Goal: Task Accomplishment & Management: Manage account settings

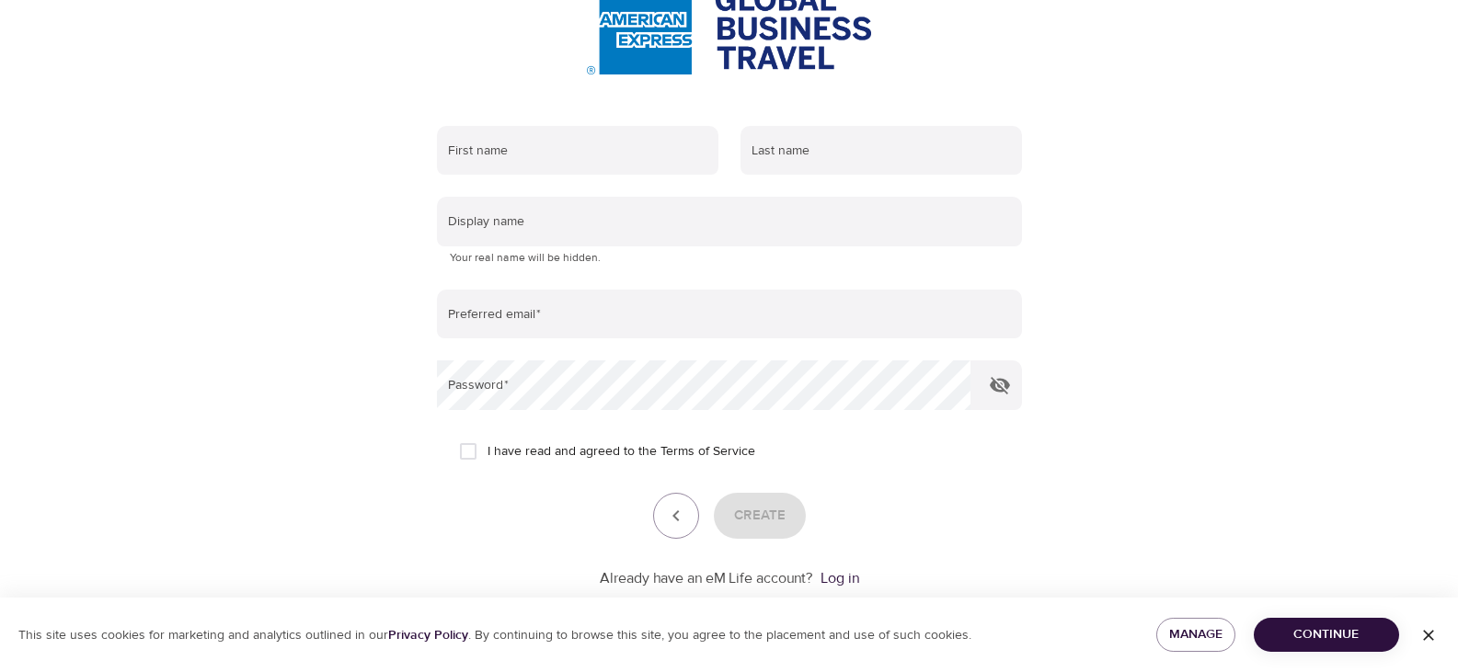
scroll to position [282, 0]
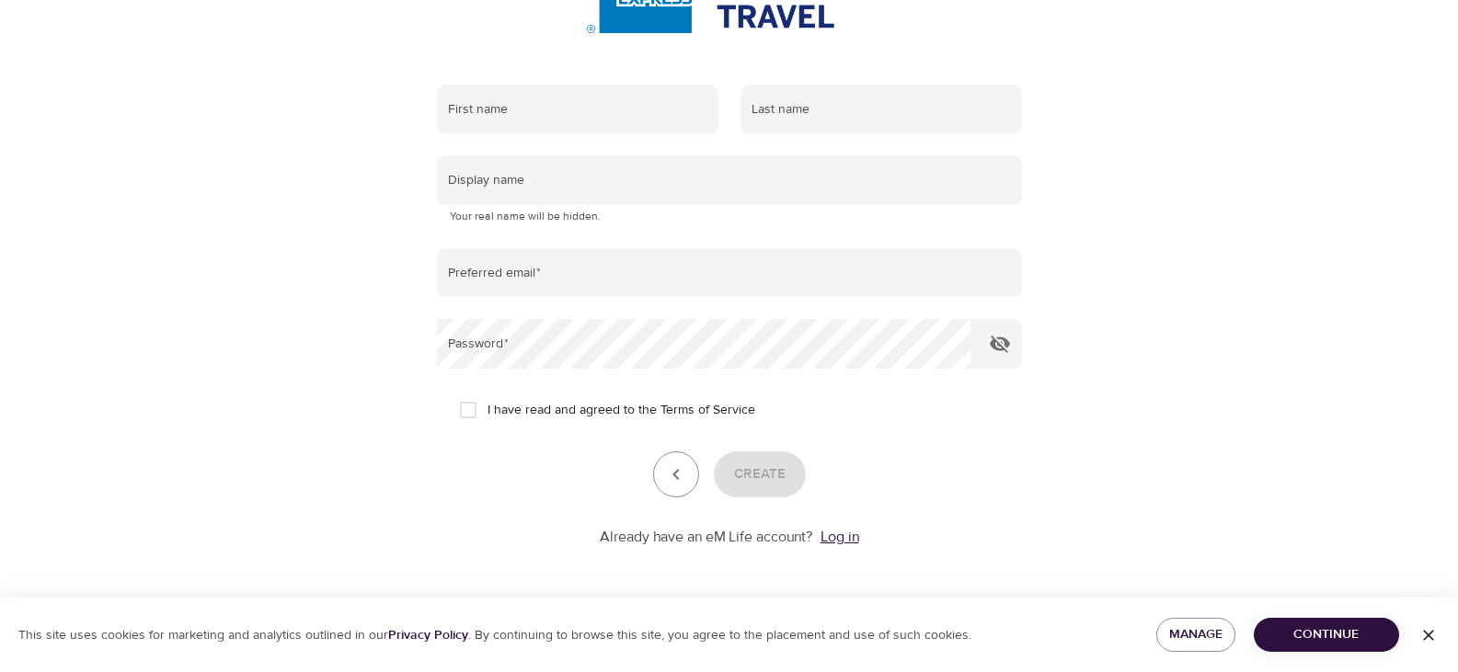
click at [852, 544] on link "Log in" at bounding box center [839, 537] width 39 height 18
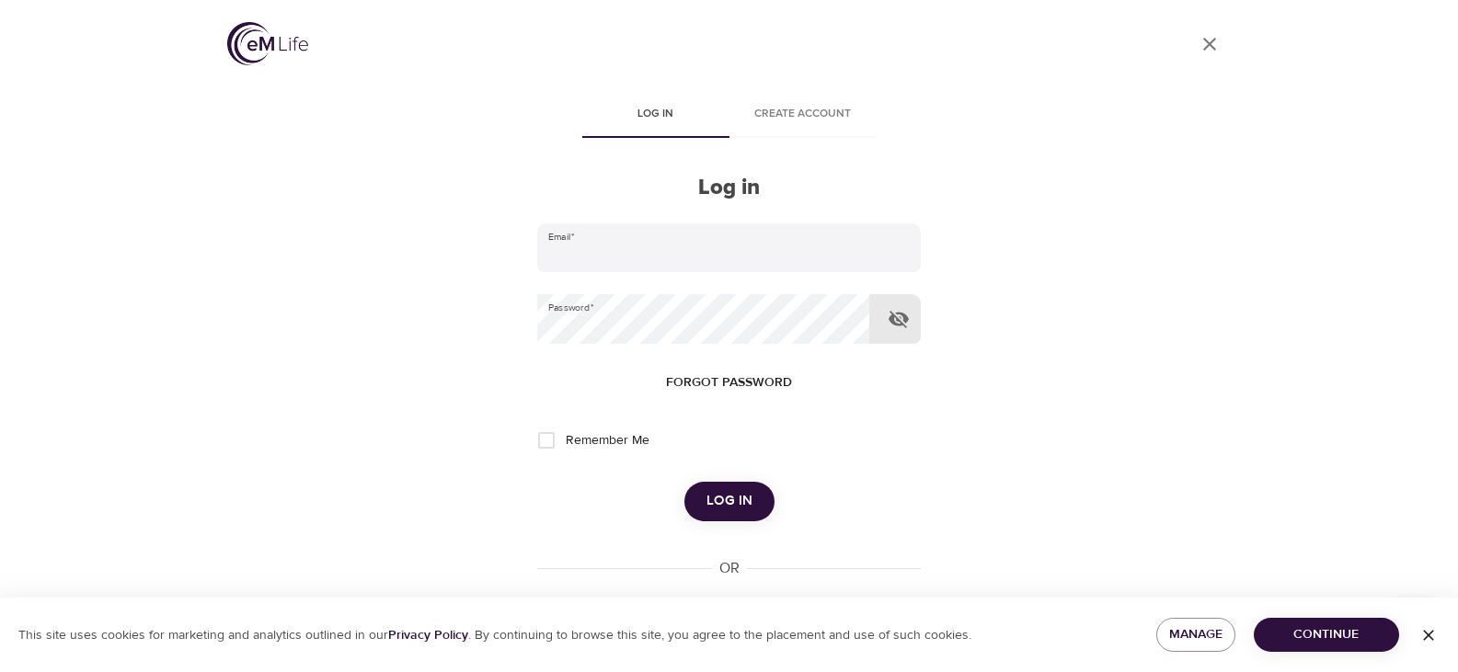
type input "[PERSON_NAME][EMAIL_ADDRESS][PERSON_NAME][DOMAIN_NAME]"
click at [891, 319] on icon "button" at bounding box center [898, 319] width 20 height 17
click at [891, 319] on icon "button" at bounding box center [898, 320] width 20 height 14
click at [544, 450] on input "Remember Me" at bounding box center [546, 440] width 39 height 39
checkbox input "true"
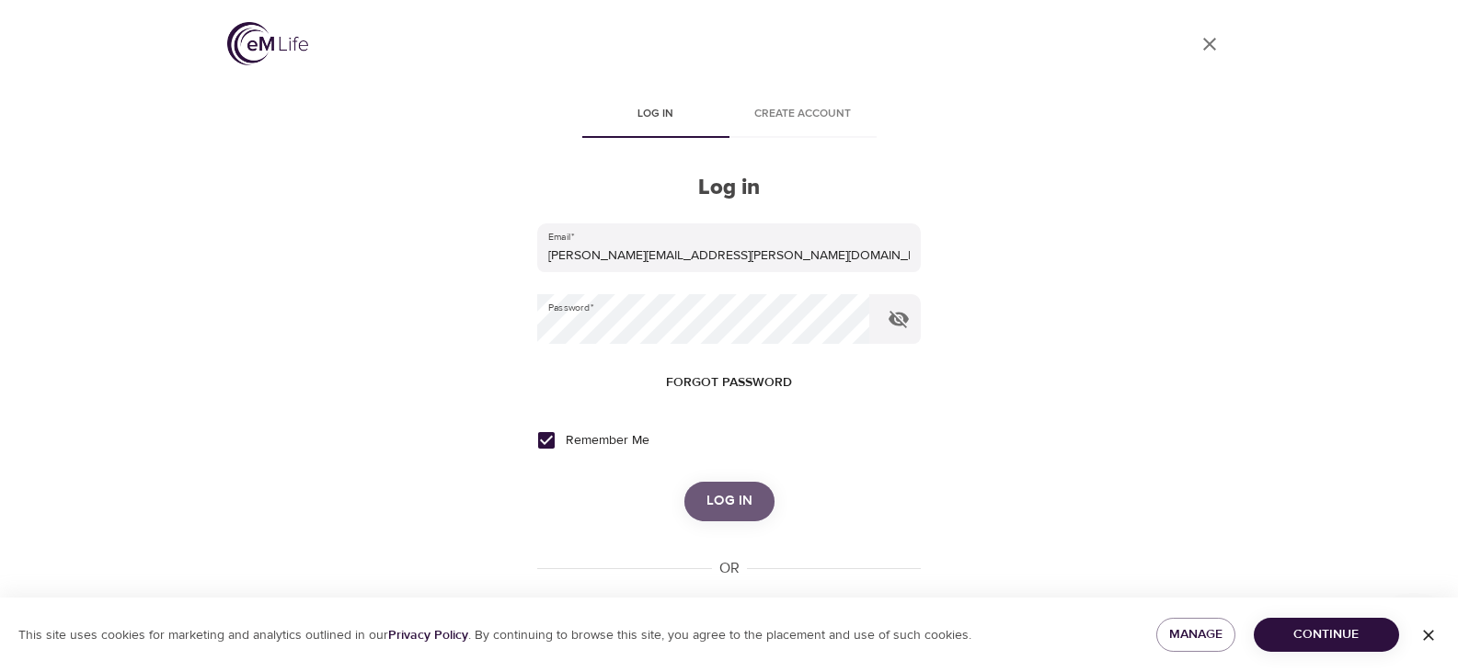
click at [726, 502] on span "Log in" at bounding box center [729, 501] width 46 height 24
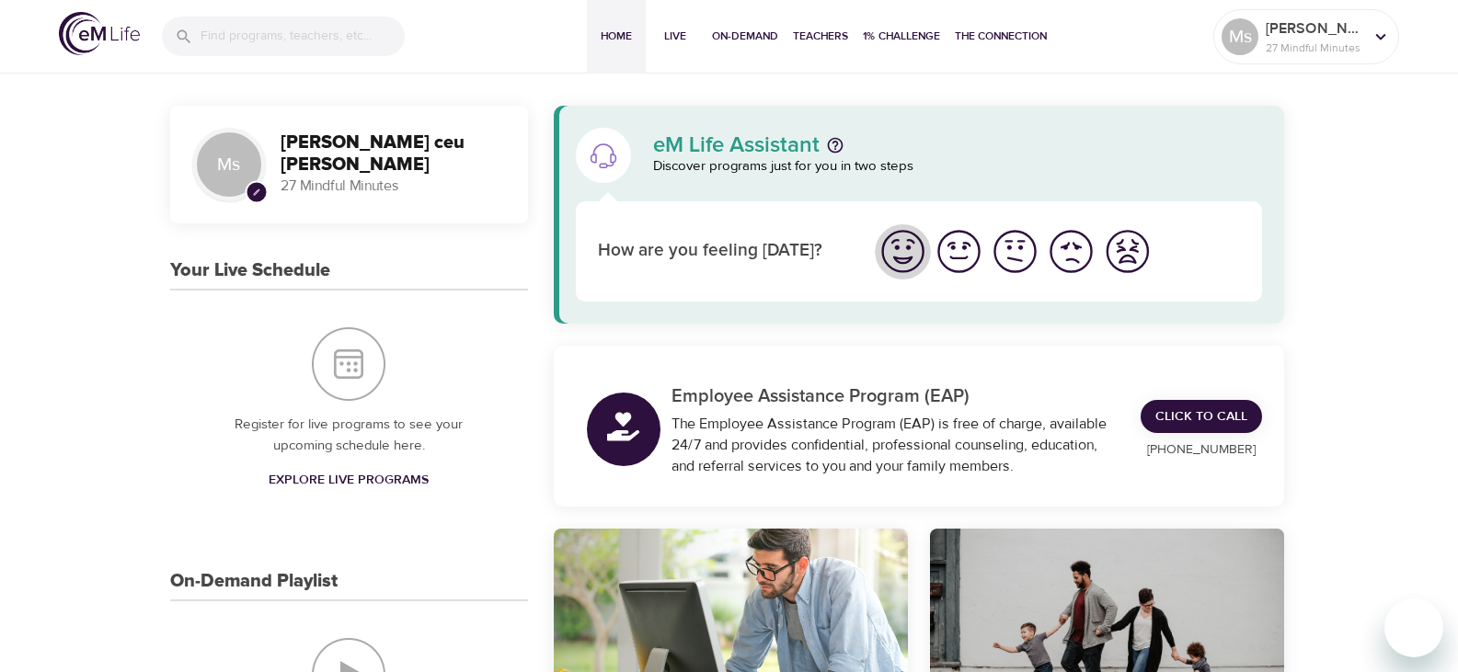
click at [899, 246] on img "I'm feeling great" at bounding box center [902, 251] width 51 height 51
